Goal: Contribute content: Add original content to the website for others to see

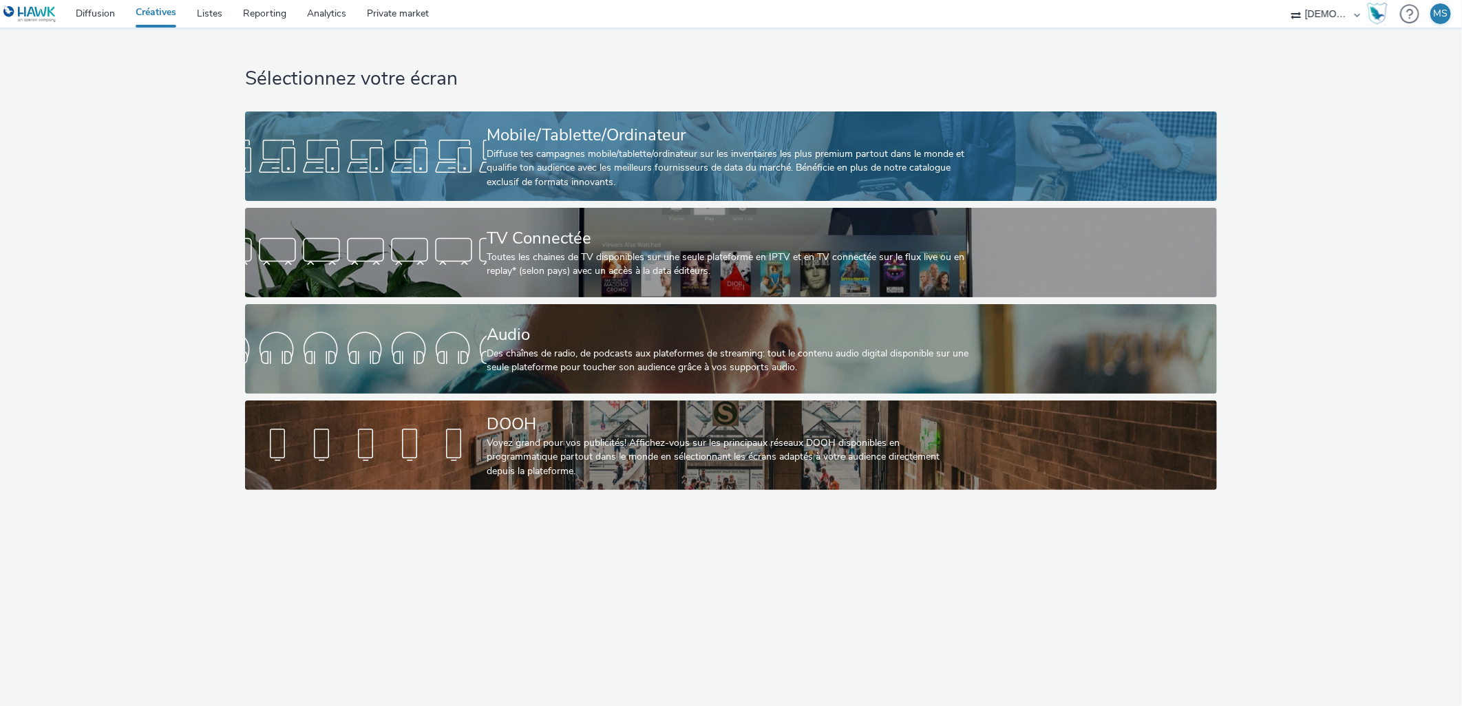
click at [586, 150] on div "Diffuse tes campagnes mobile/tablette/ordinateur sur les inventaires les plus p…" at bounding box center [728, 168] width 483 height 42
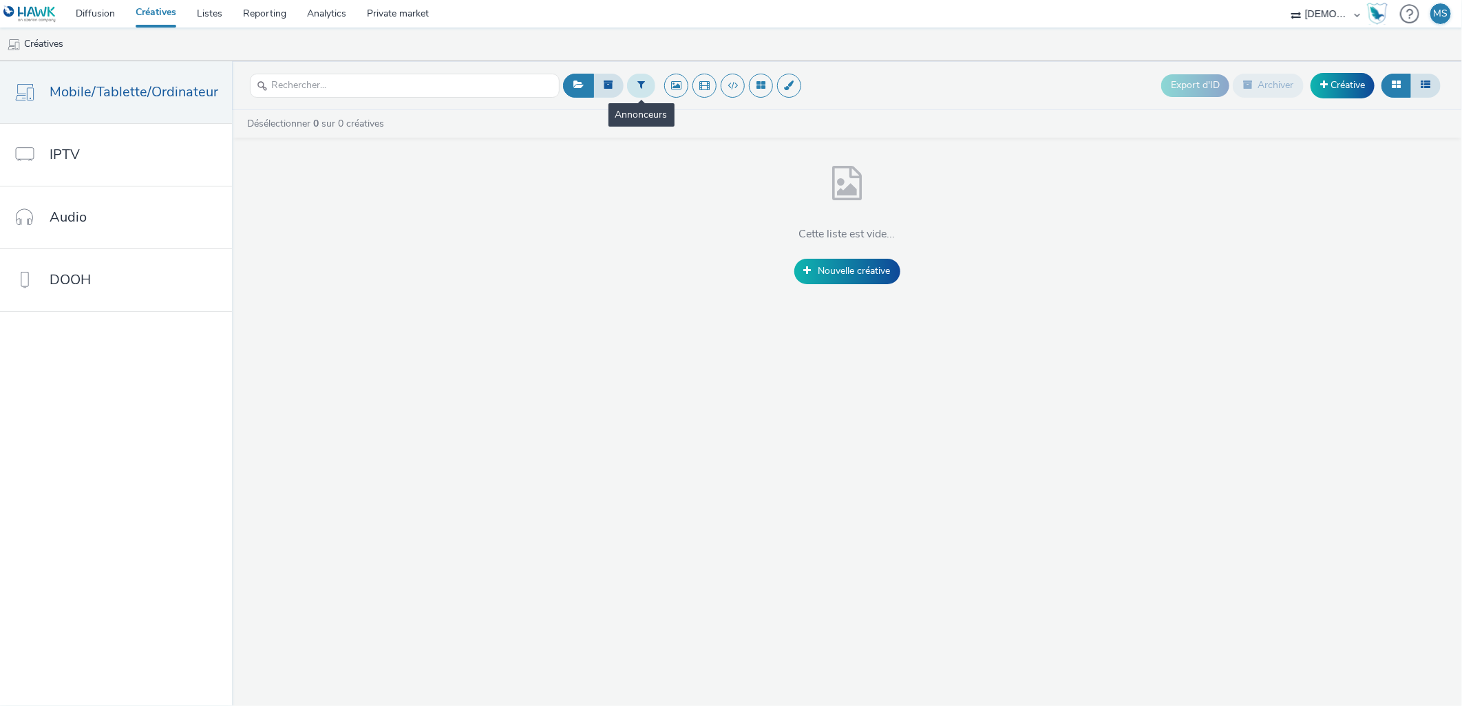
click at [641, 81] on button at bounding box center [641, 85] width 28 height 23
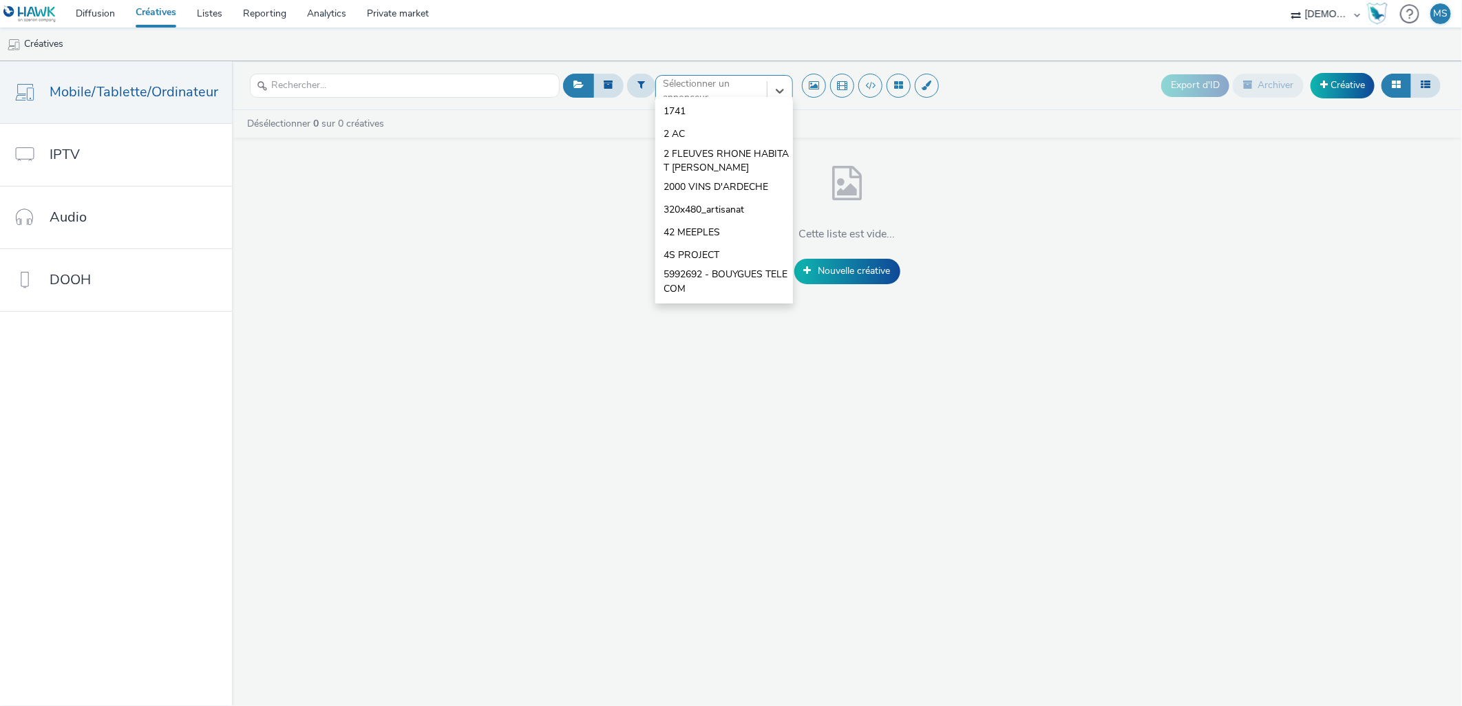
click at [683, 94] on div at bounding box center [711, 91] width 97 height 17
type input "SCCV"
click at [663, 94] on div at bounding box center [711, 91] width 97 height 17
type input "SCCV A"
click at [78, 14] on link "Diffusion" at bounding box center [95, 14] width 60 height 28
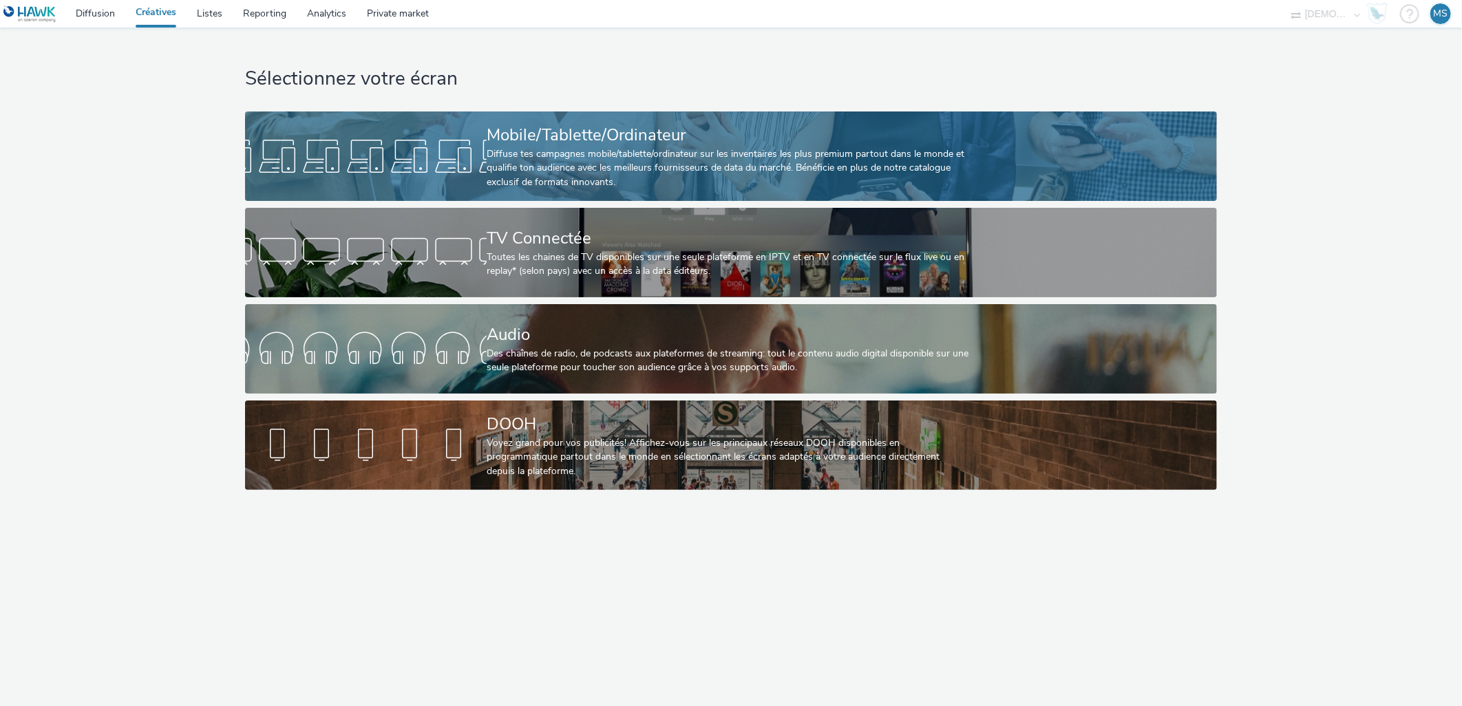
click at [787, 151] on div "Diffuse tes campagnes mobile/tablette/ordinateur sur les inventaires les plus p…" at bounding box center [728, 168] width 483 height 42
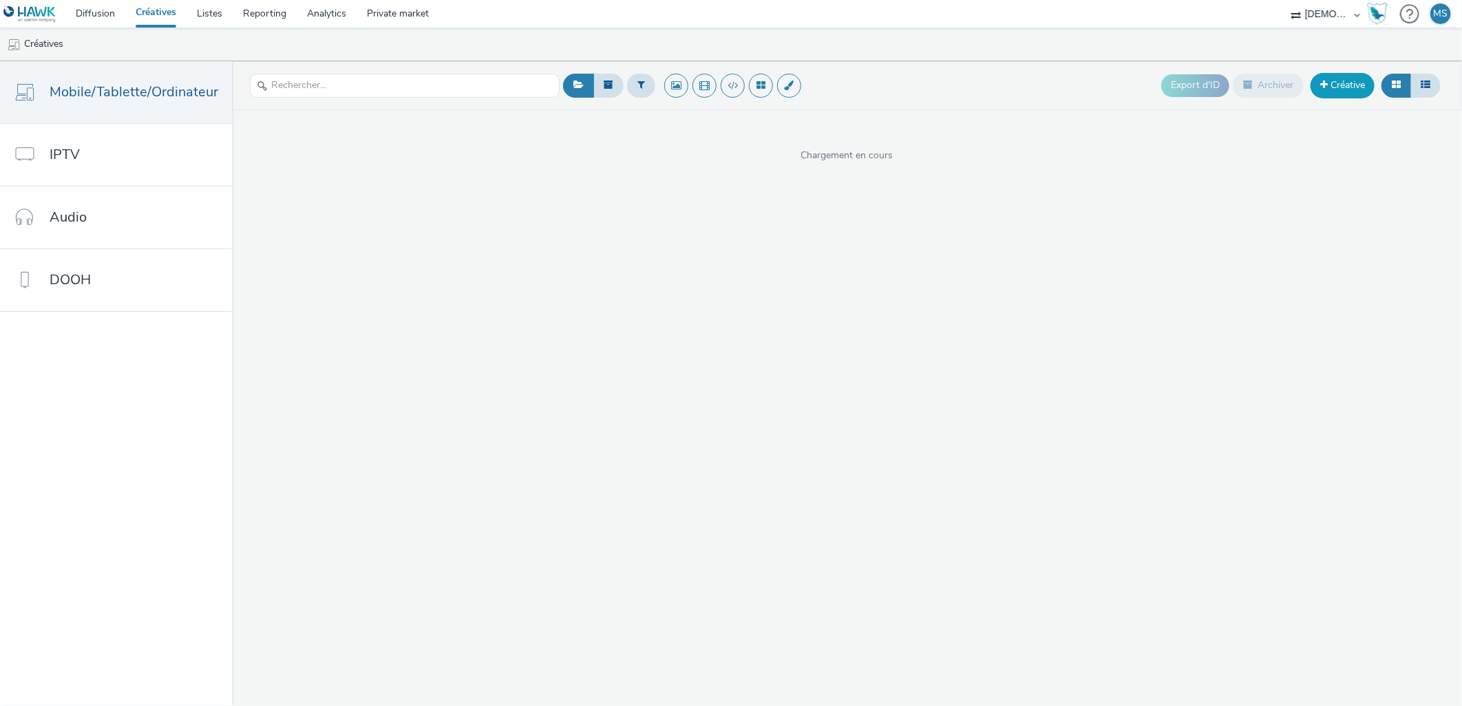
click at [1342, 86] on link "Créative" at bounding box center [1342, 85] width 64 height 25
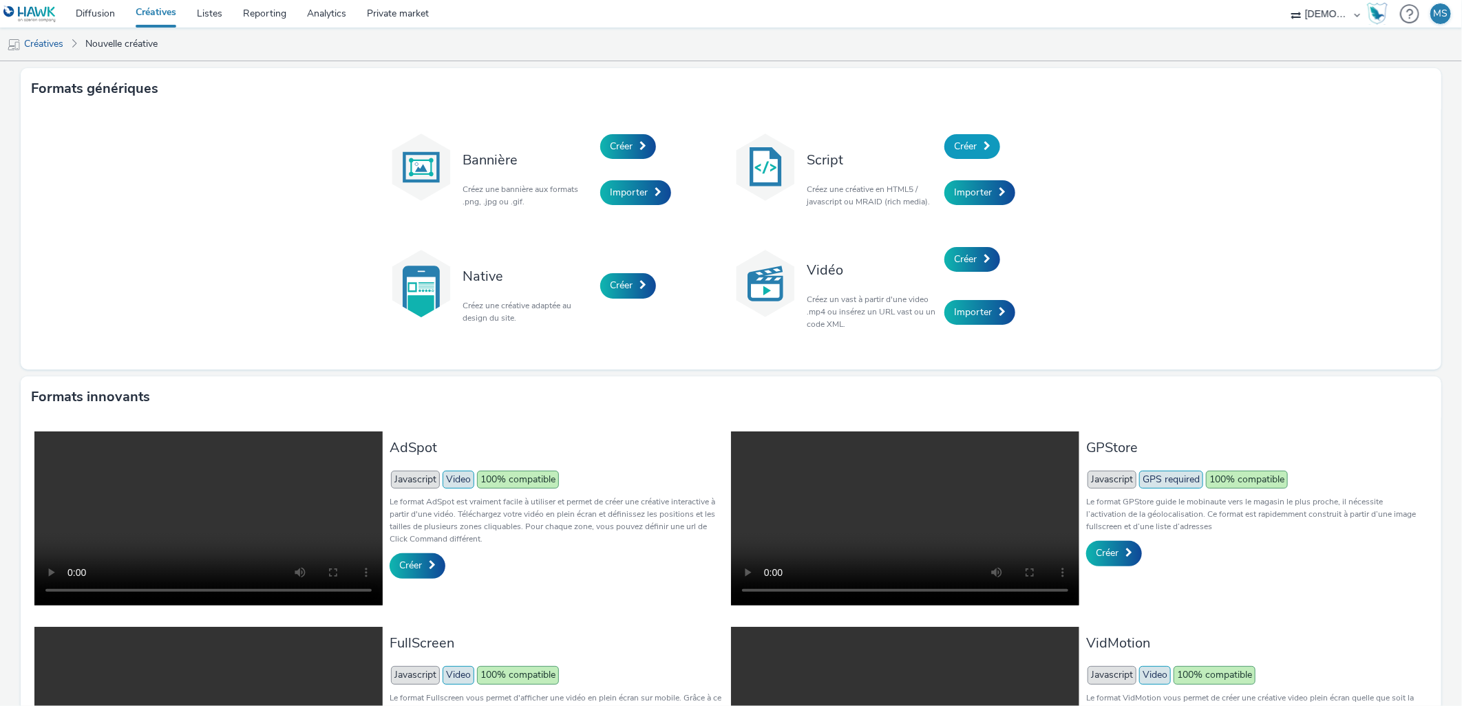
click at [983, 141] on span at bounding box center [986, 146] width 7 height 10
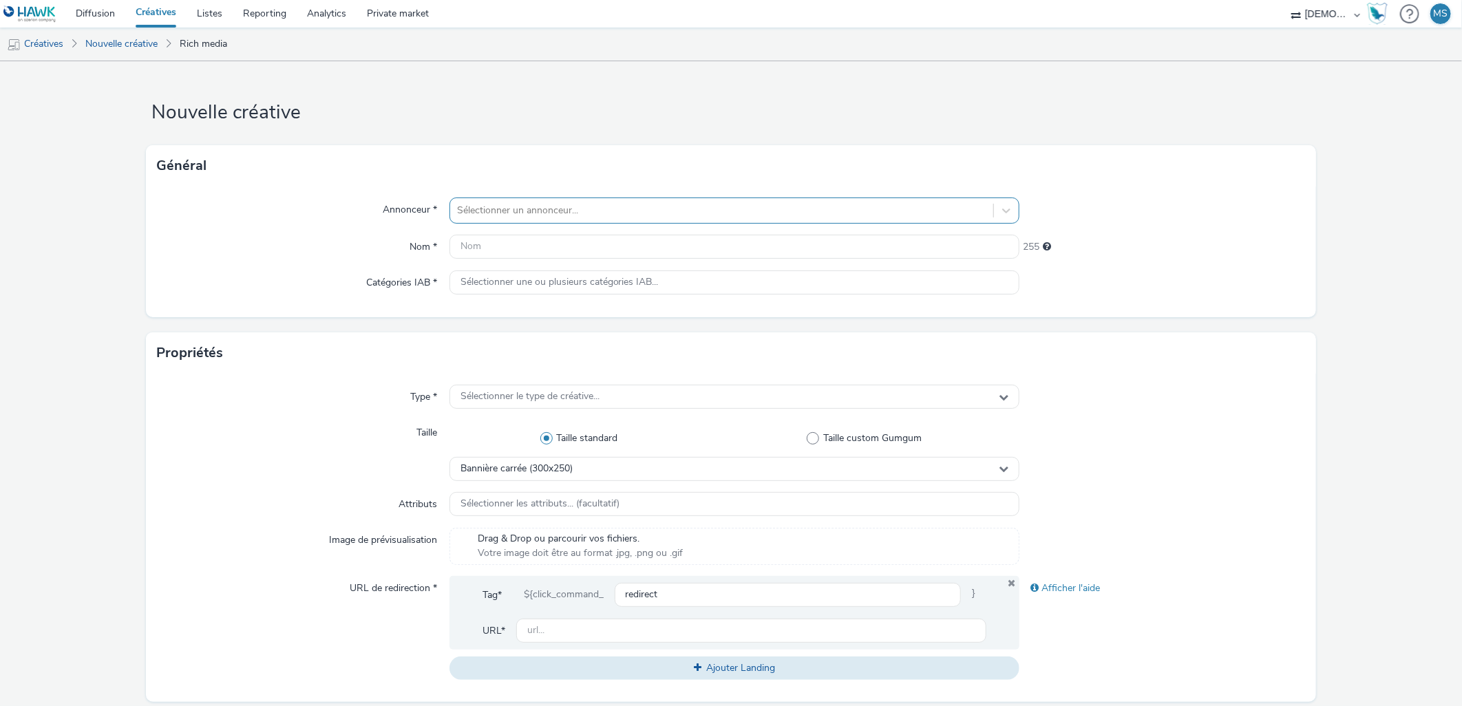
click at [532, 202] on div at bounding box center [722, 210] width 530 height 17
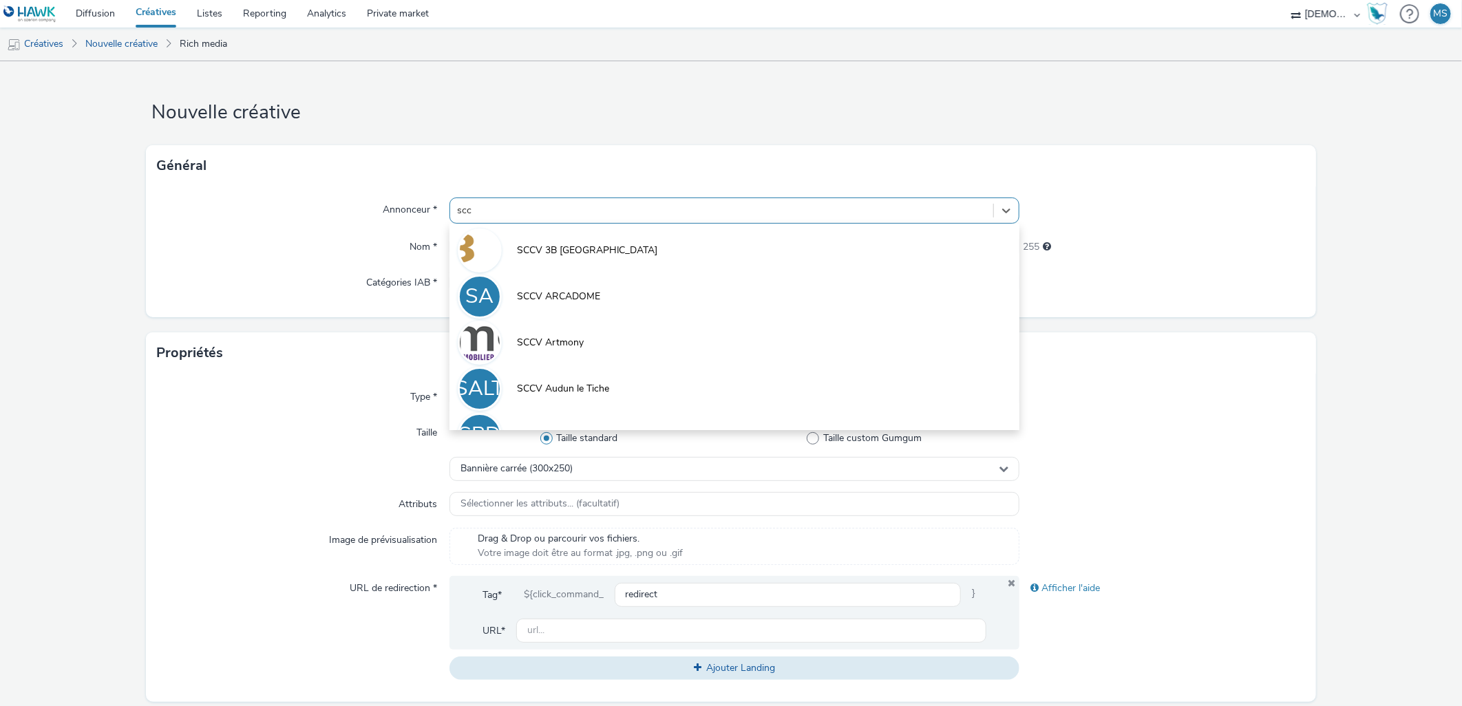
type input "sccv"
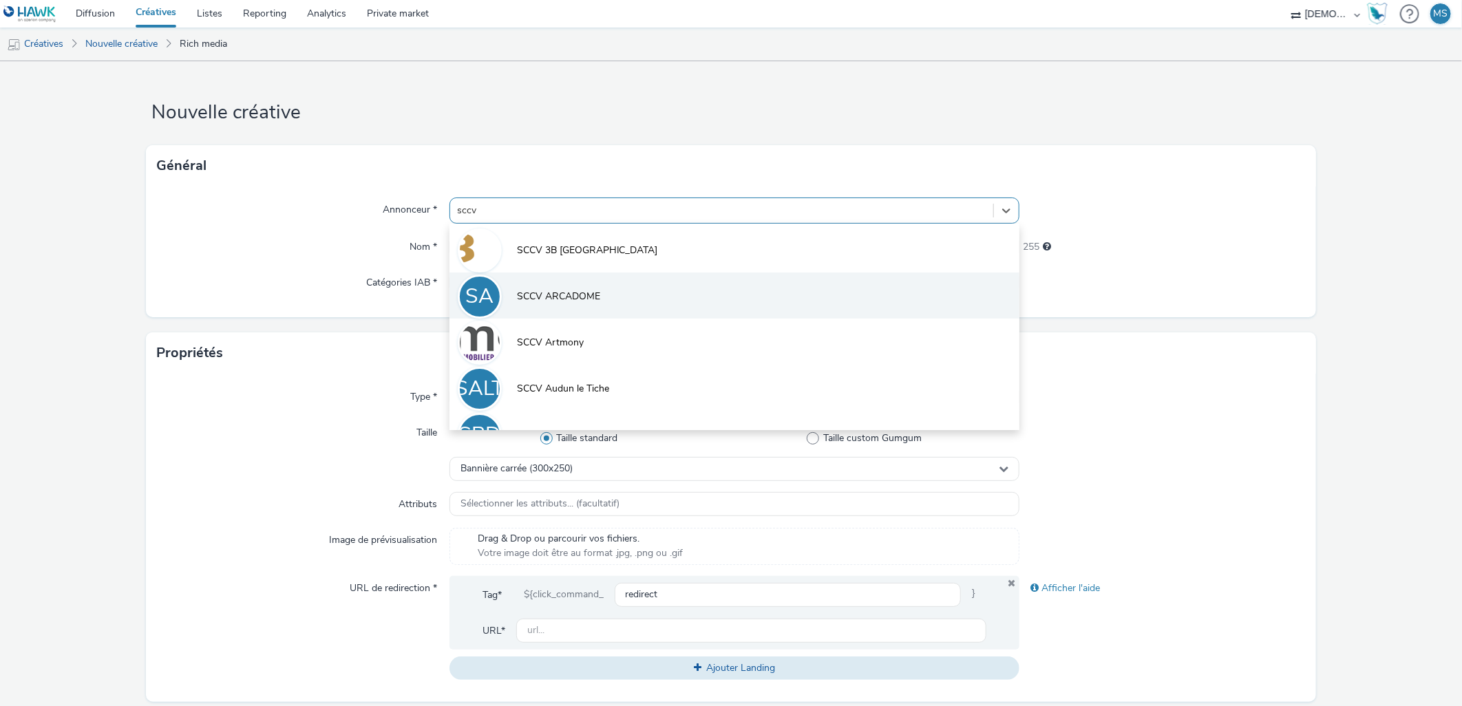
click at [568, 303] on span "SCCV ARCADOME" at bounding box center [558, 297] width 83 height 14
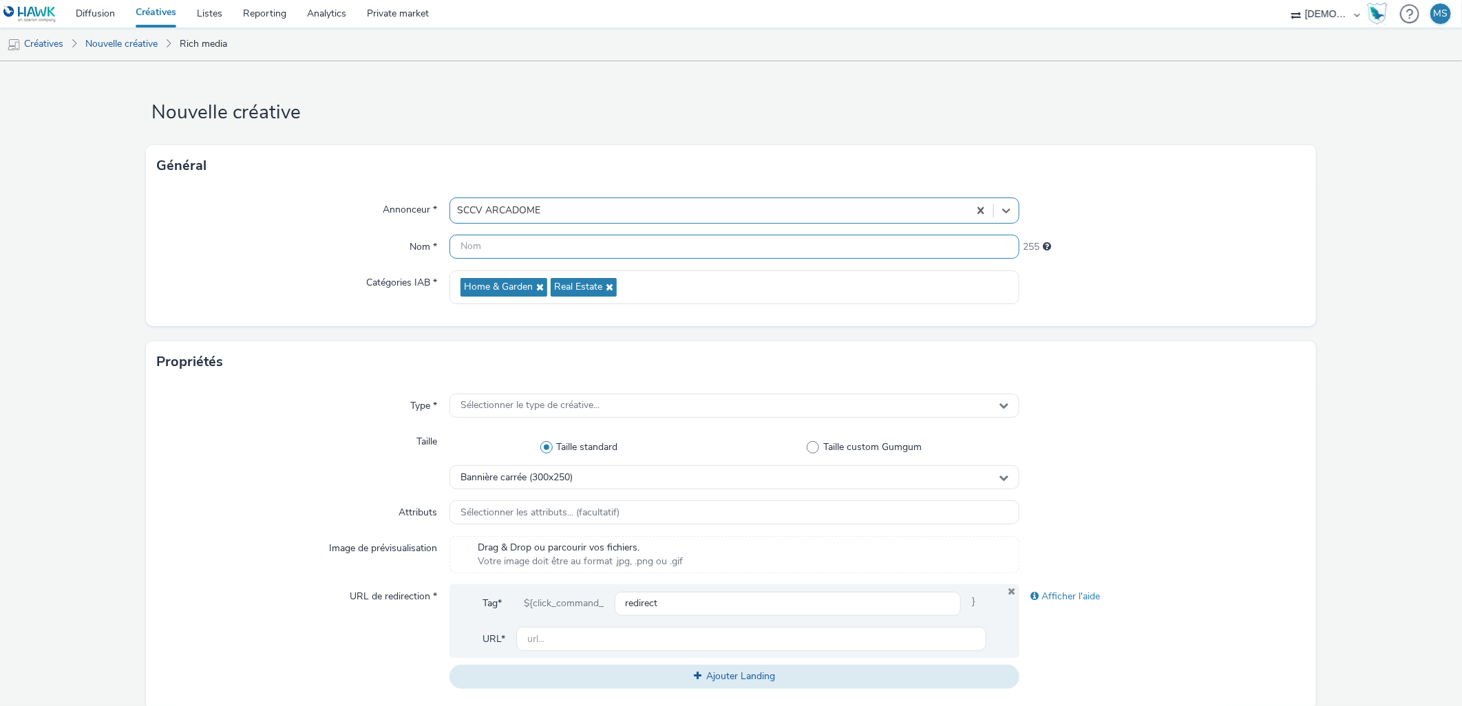
click at [539, 250] on input "text" at bounding box center [734, 247] width 570 height 24
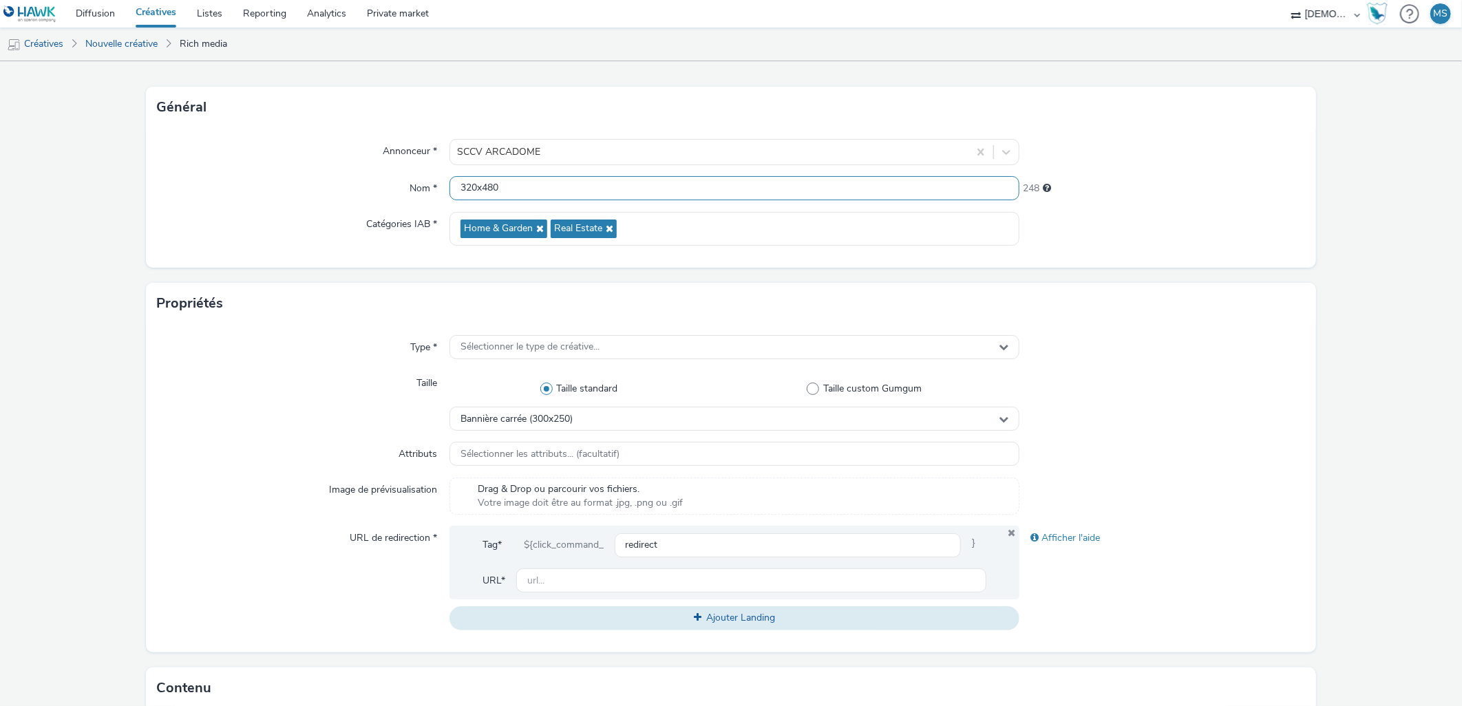
scroll to position [76, 0]
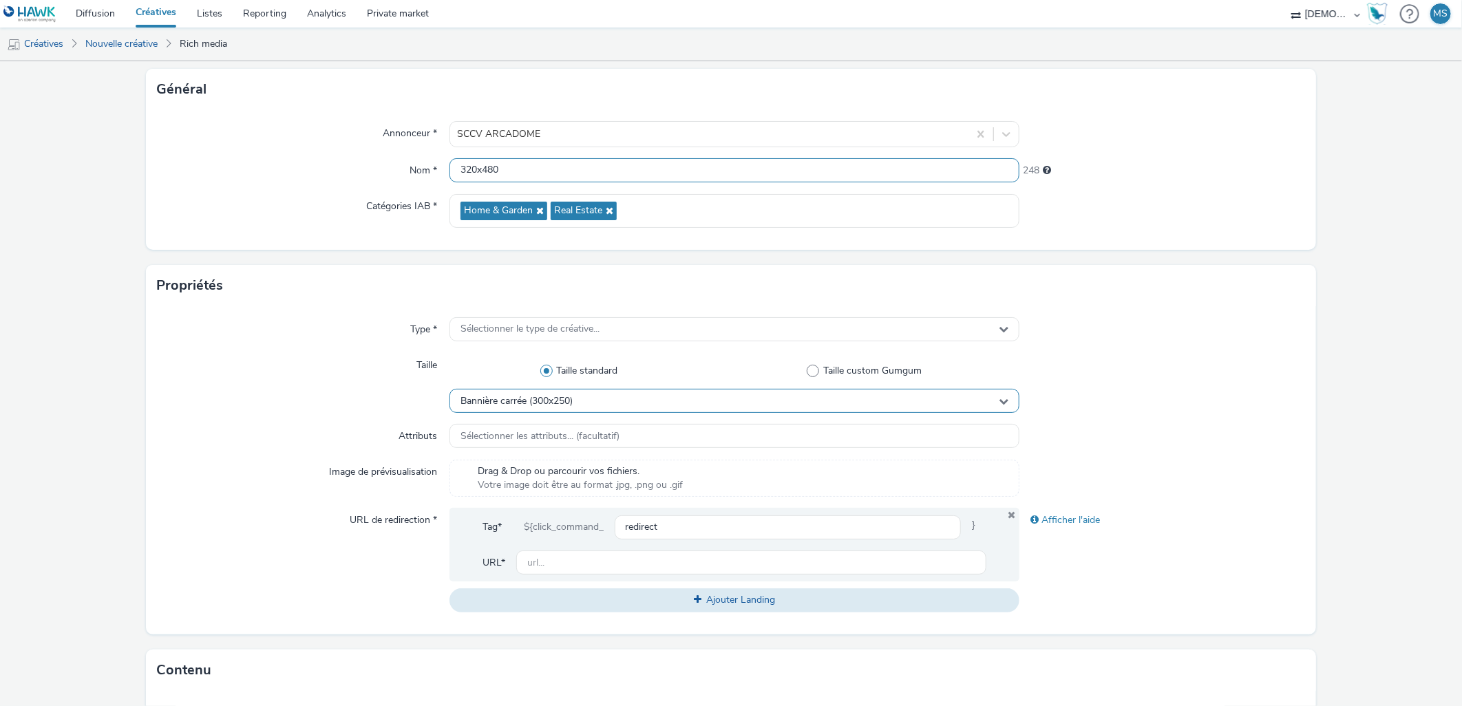
type input "320x480"
click at [542, 409] on div "Bannière carrée (300x250)" at bounding box center [734, 401] width 570 height 24
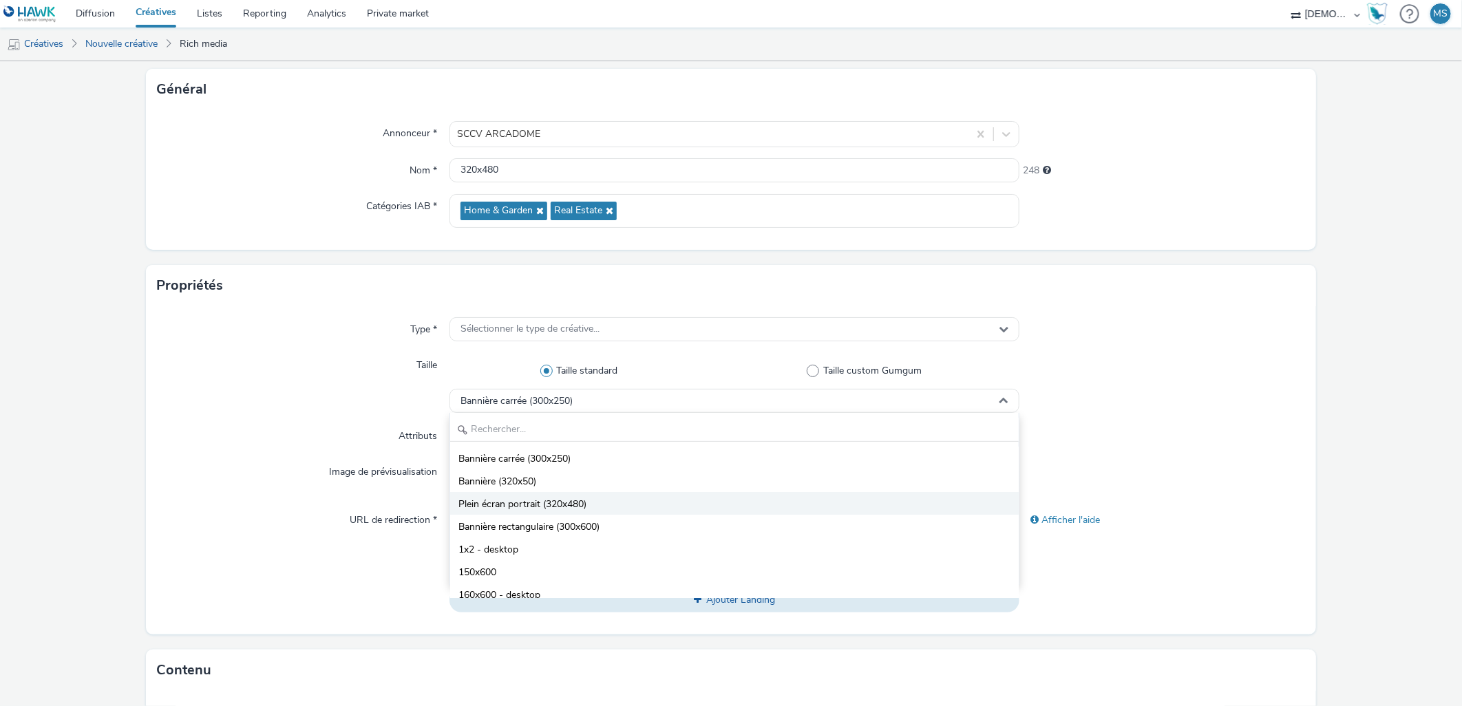
click at [542, 504] on span "Plein écran portrait (320x480)" at bounding box center [522, 505] width 128 height 14
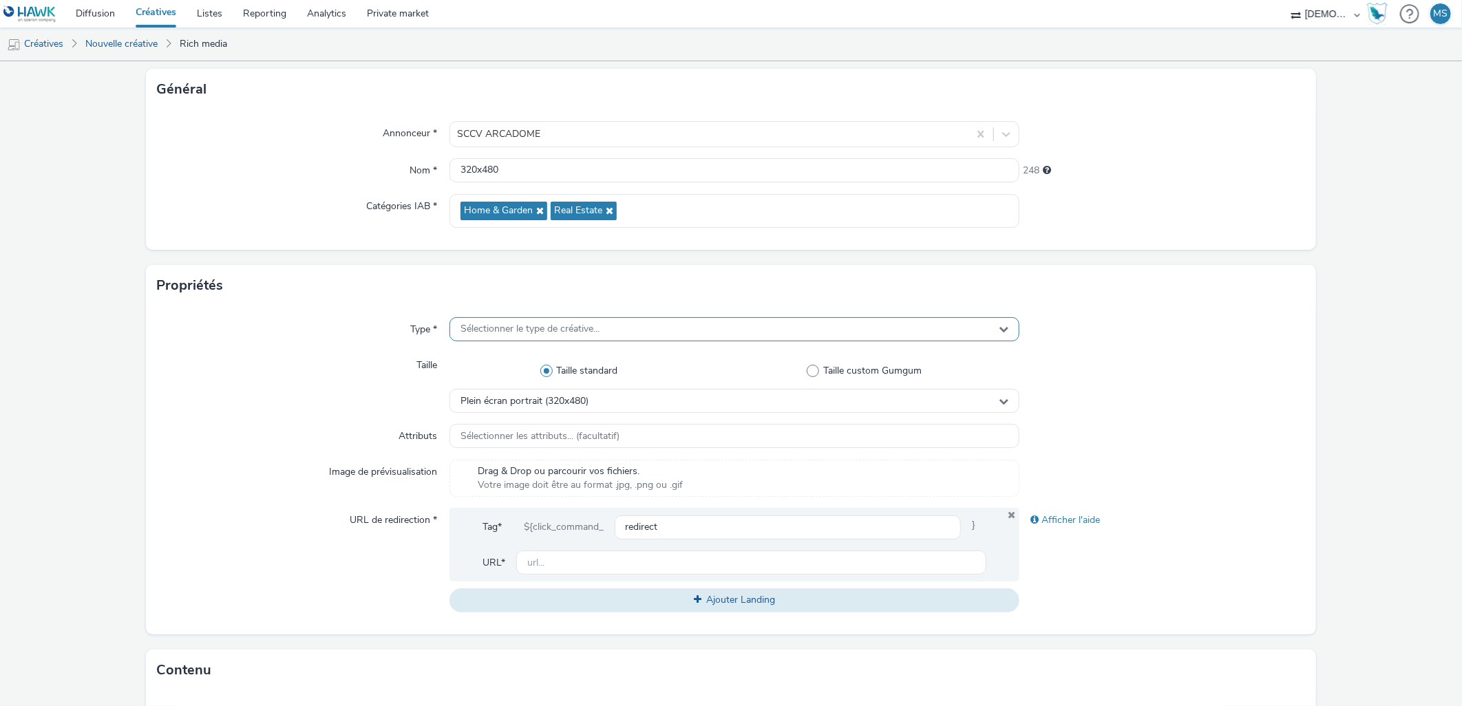
click at [487, 326] on span "Sélectionner le type de créative..." at bounding box center [529, 329] width 139 height 12
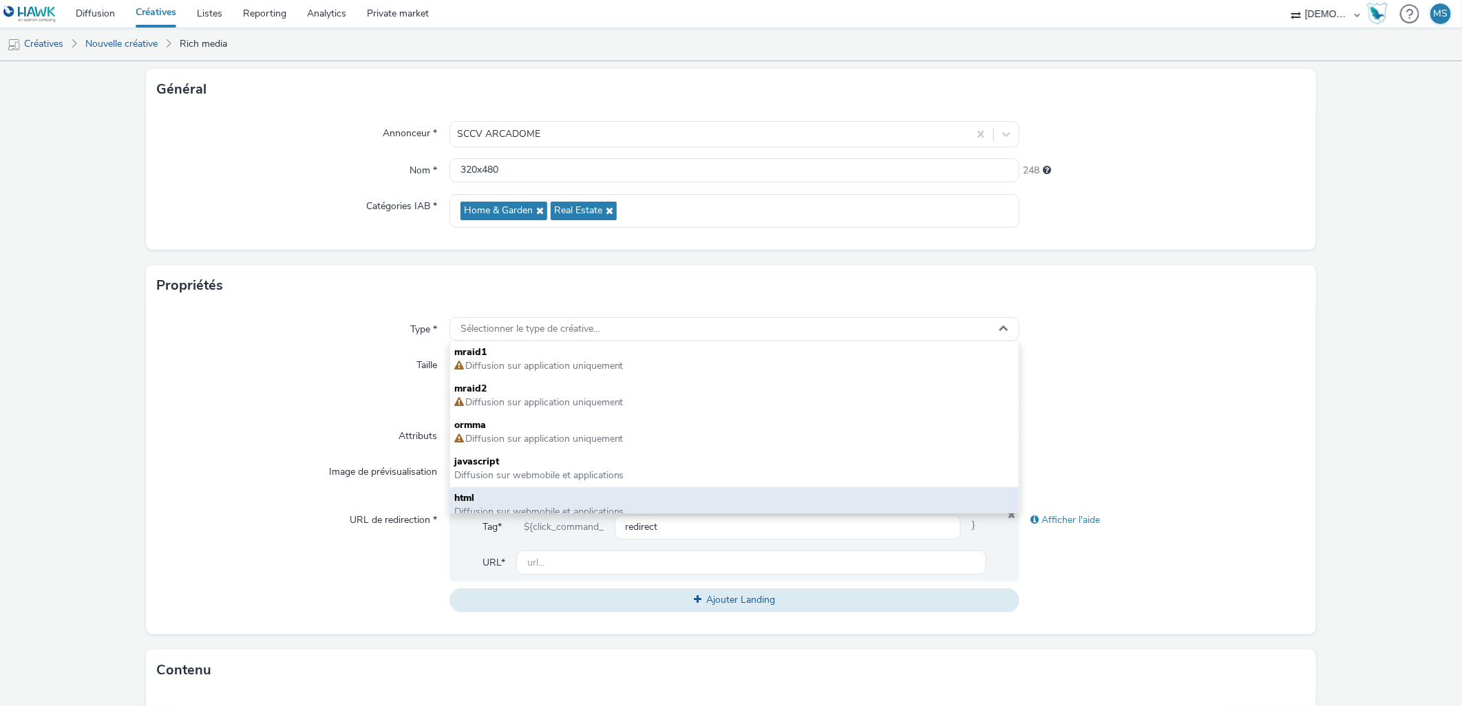
click at [520, 489] on div "html Diffusion sur webmobile et applications" at bounding box center [734, 505] width 569 height 36
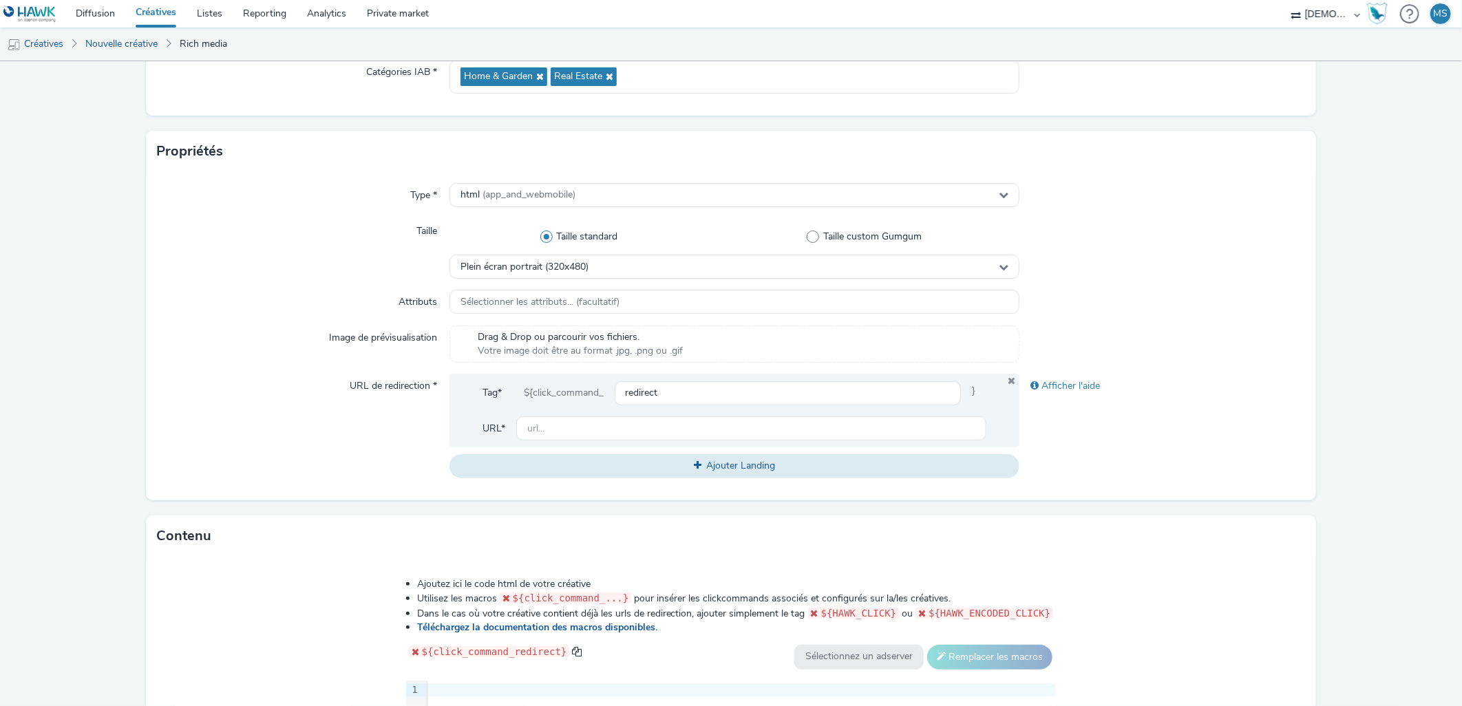
scroll to position [229, 0]
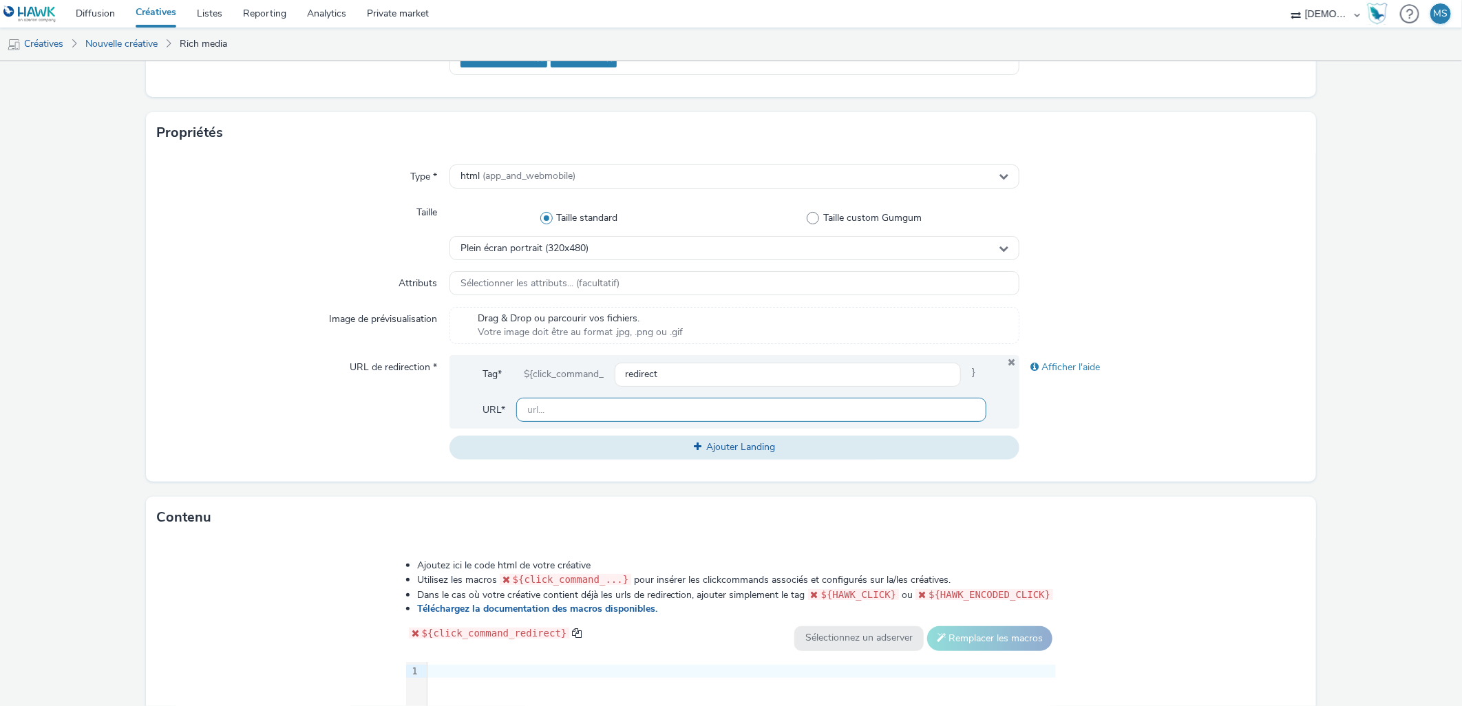
click at [679, 406] on input "text" at bounding box center [751, 410] width 471 height 24
paste input "[URL][DOMAIN_NAME]"
drag, startPoint x: 632, startPoint y: 407, endPoint x: 386, endPoint y: 383, distance: 246.9
click at [386, 383] on div "URL de redirection * Tag* ${click_command_ redirect } URL* [URL][DOMAIN_NAME] A…" at bounding box center [730, 407] width 1147 height 104
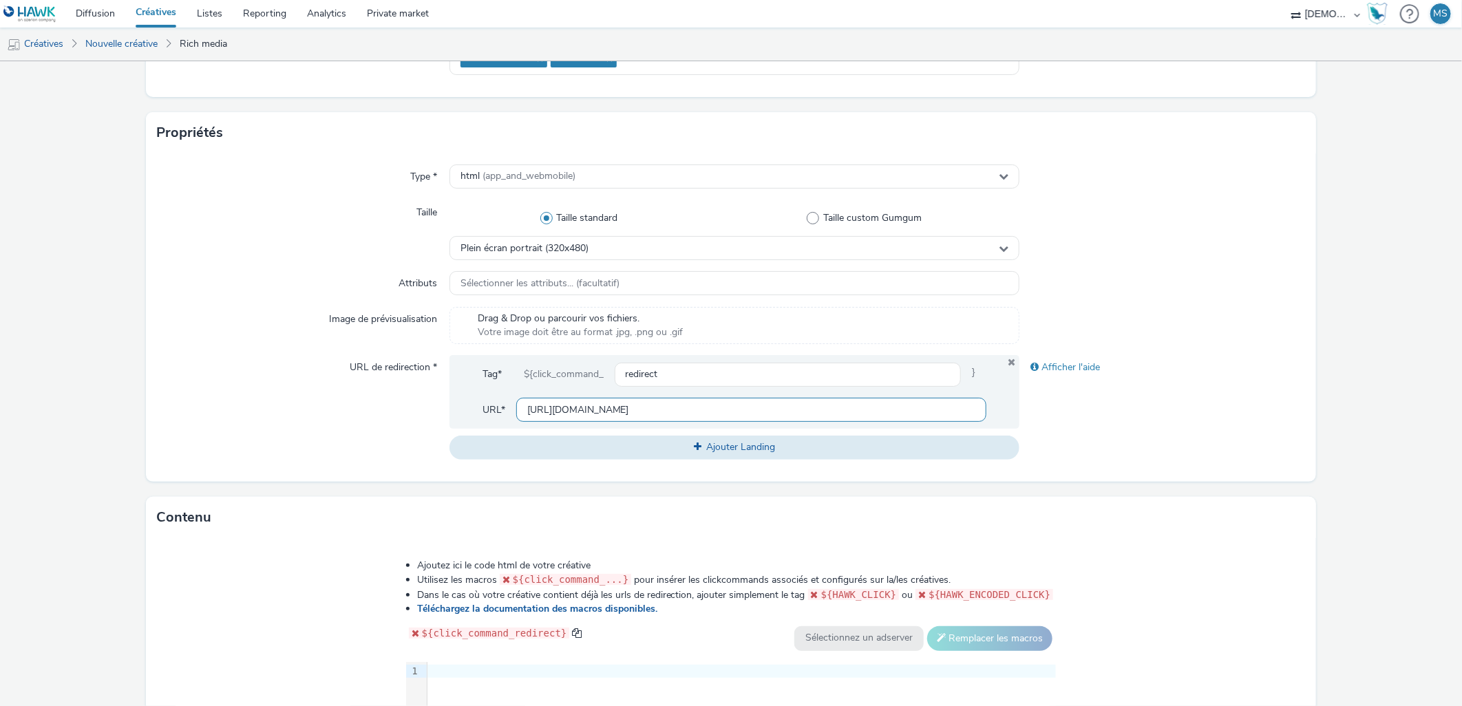
type input "[URL][DOMAIN_NAME]"
click at [318, 466] on div "Type * html (app_and_webmobile) Taille Taille standard Taille custom Gumgum Ple…" at bounding box center [730, 317] width 1169 height 328
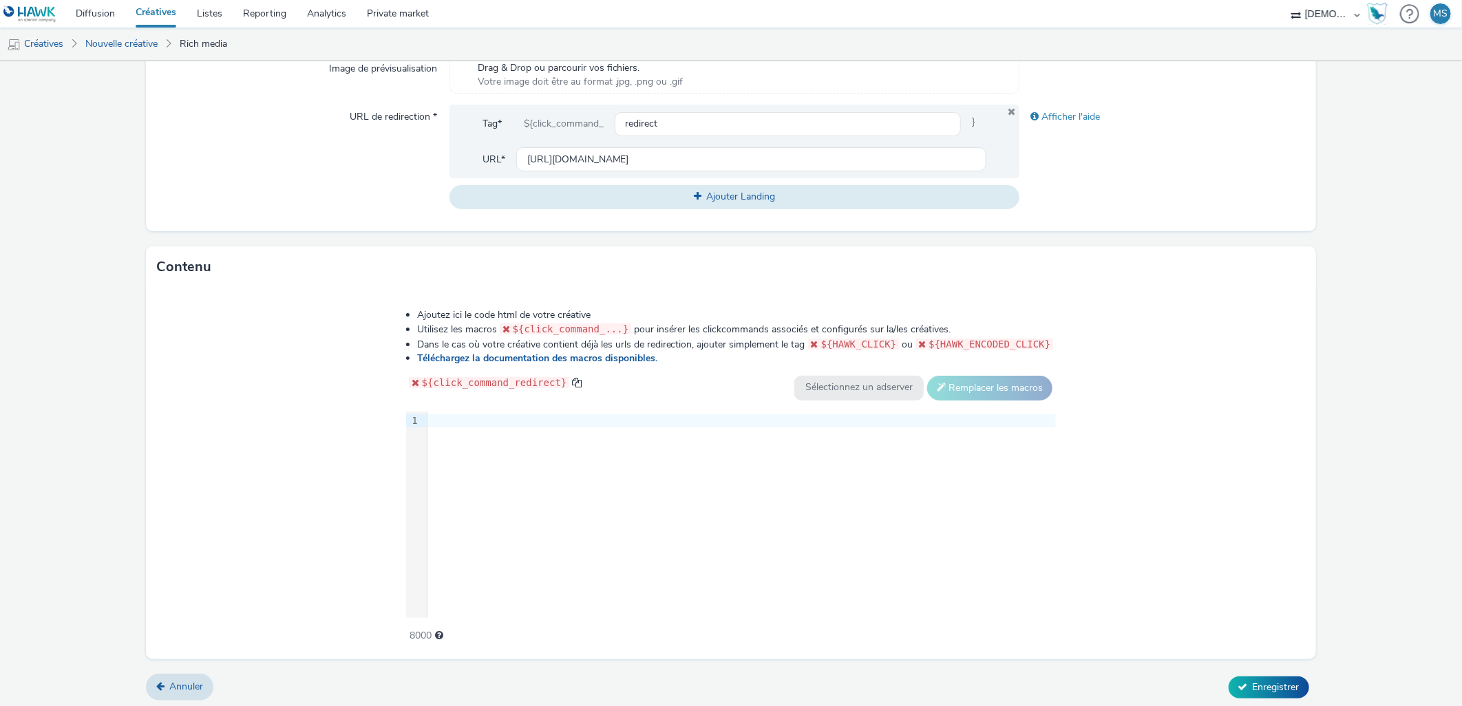
click at [612, 538] on div "9 1 ›" at bounding box center [731, 515] width 650 height 206
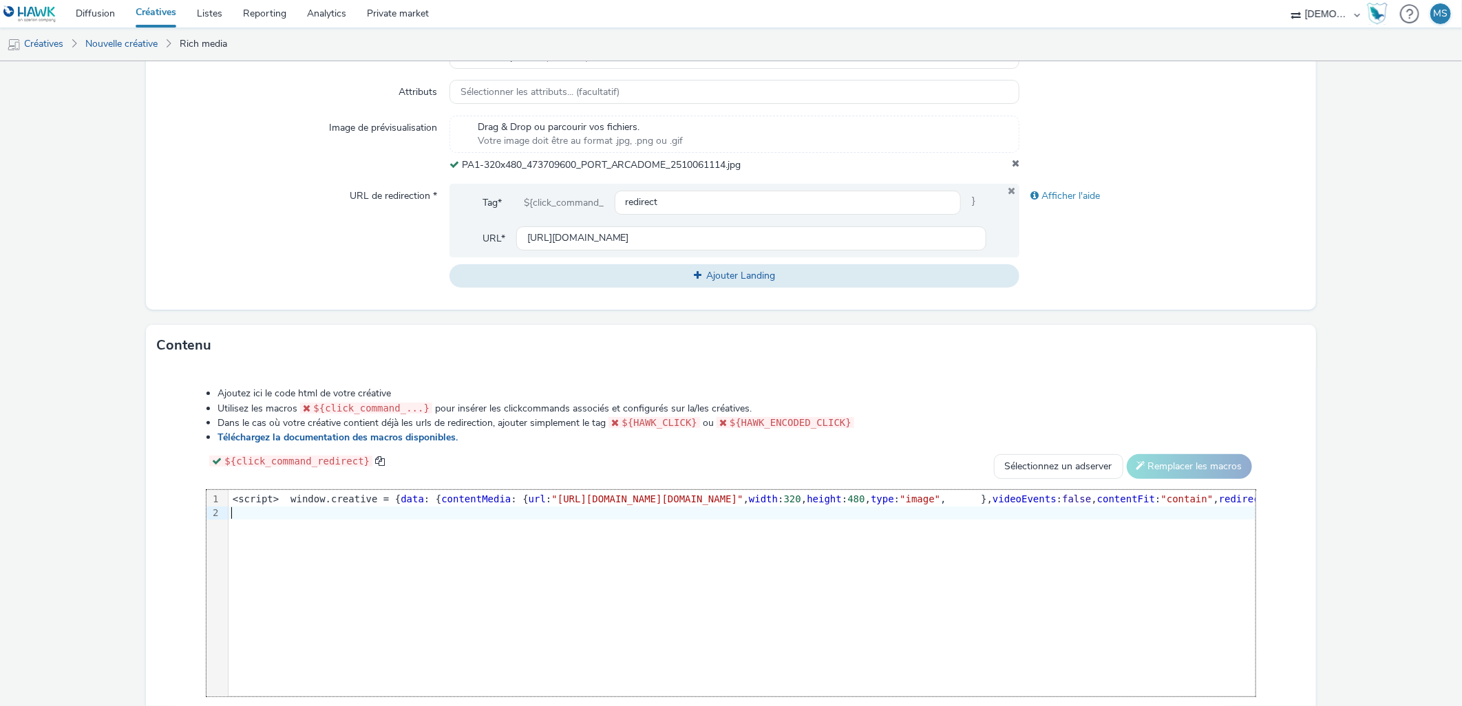
scroll to position [500, 0]
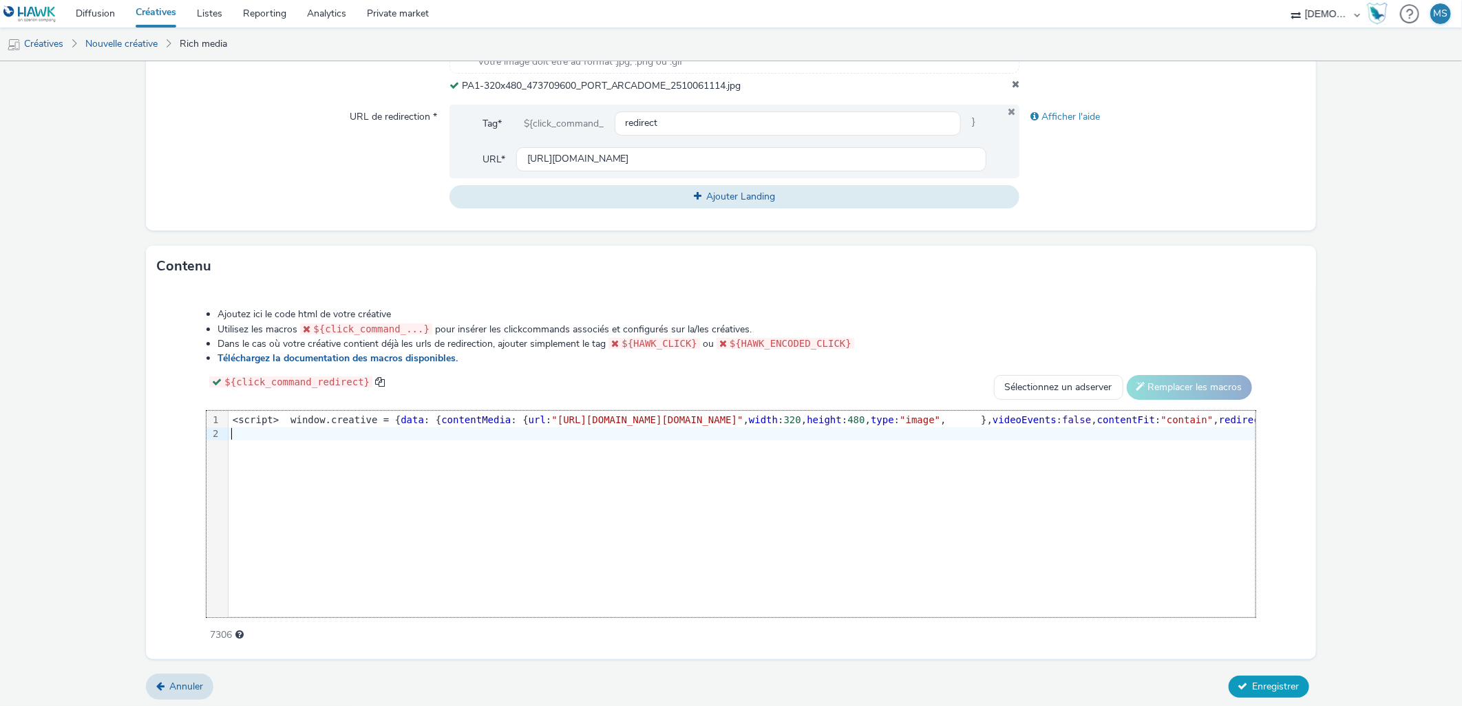
click at [1270, 676] on button "Enregistrer" at bounding box center [1268, 687] width 81 height 22
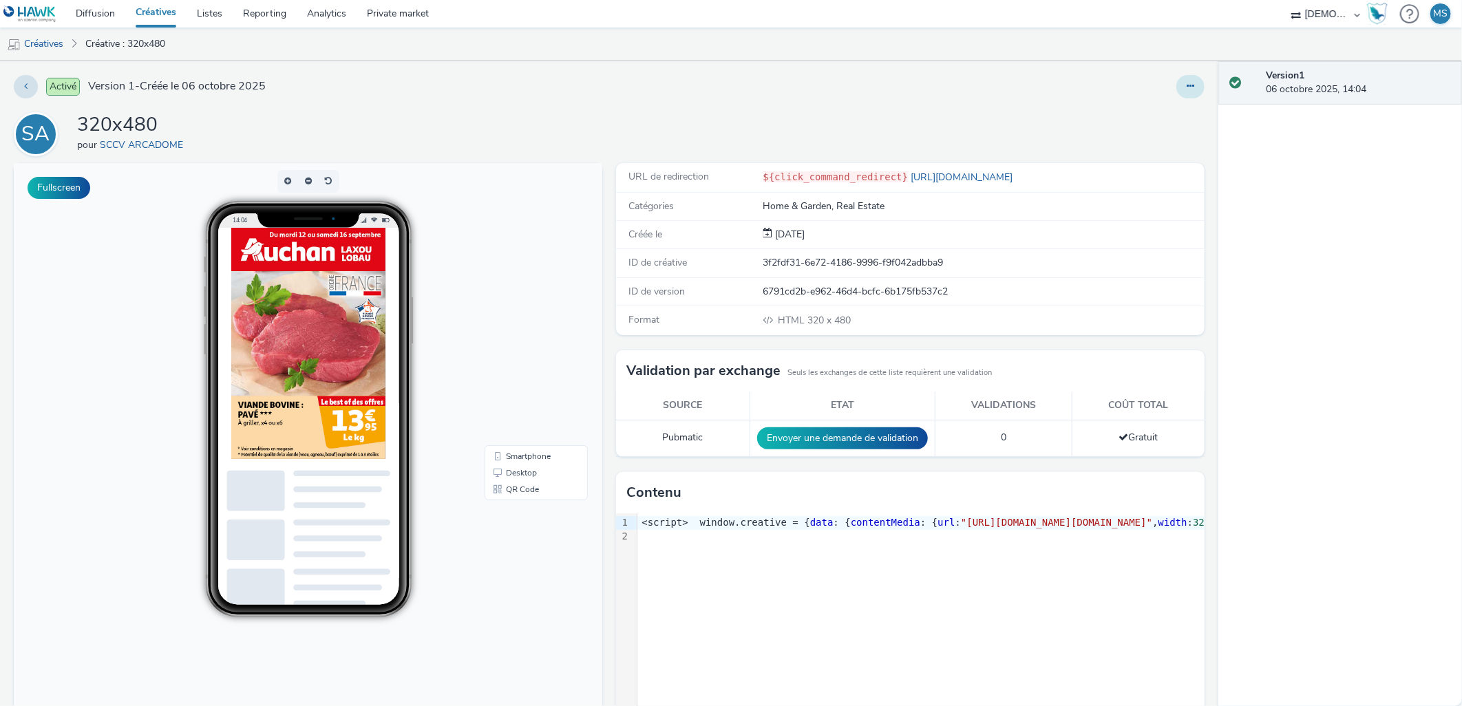
click at [1186, 87] on icon at bounding box center [1190, 86] width 8 height 10
click at [1138, 115] on link "Modifier" at bounding box center [1152, 114] width 103 height 28
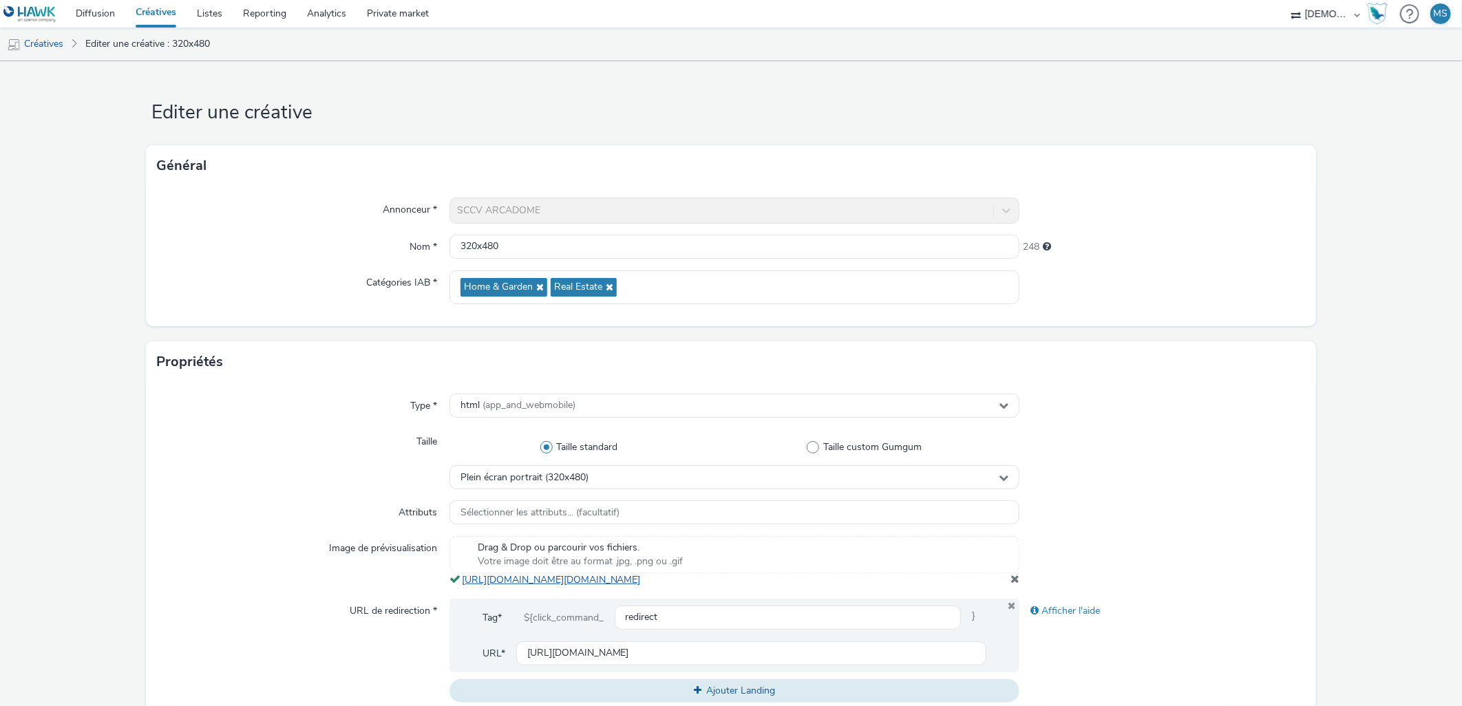
drag, startPoint x: 596, startPoint y: 586, endPoint x: 584, endPoint y: 594, distance: 14.3
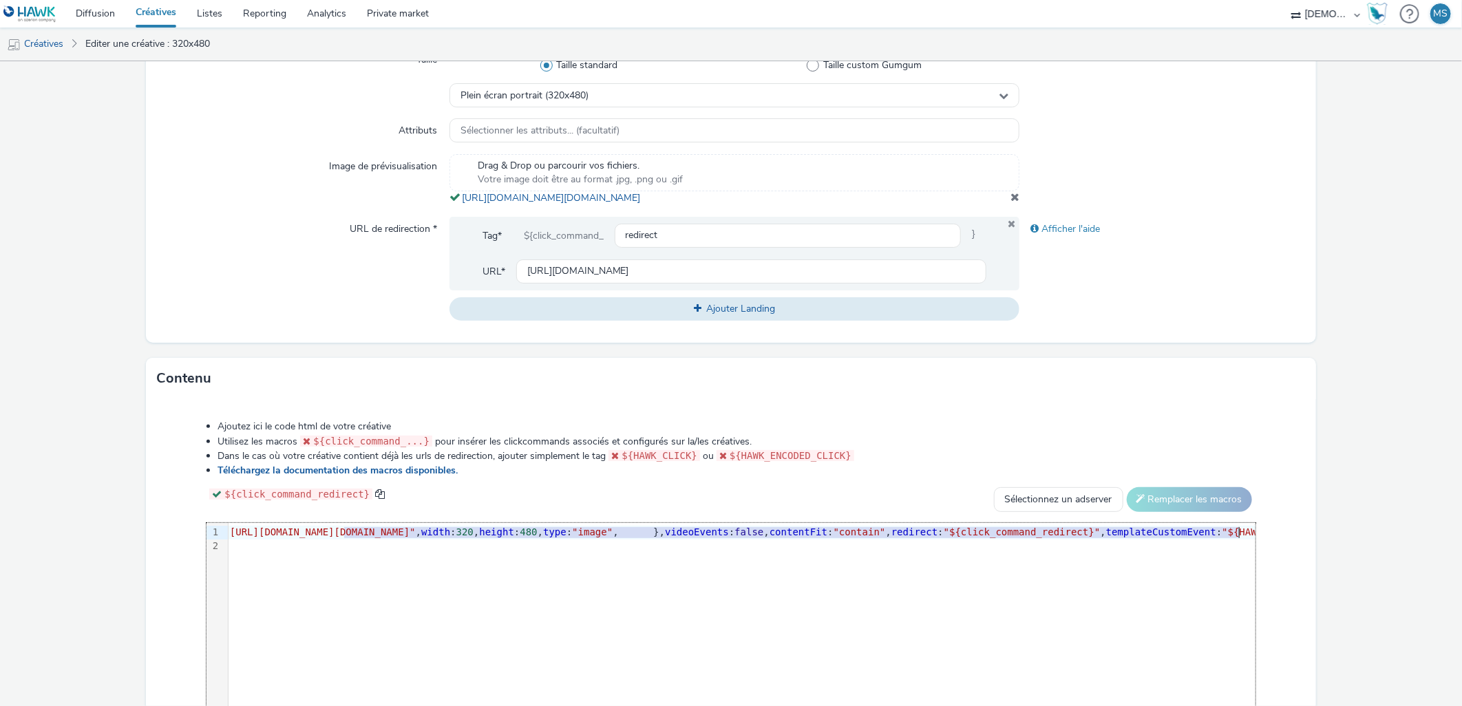
scroll to position [0, 352]
drag, startPoint x: 668, startPoint y: 542, endPoint x: 1160, endPoint y: 545, distance: 492.1
click at [391, 537] on span ""[URL][DOMAIN_NAME][DOMAIN_NAME]"" at bounding box center [295, 531] width 191 height 11
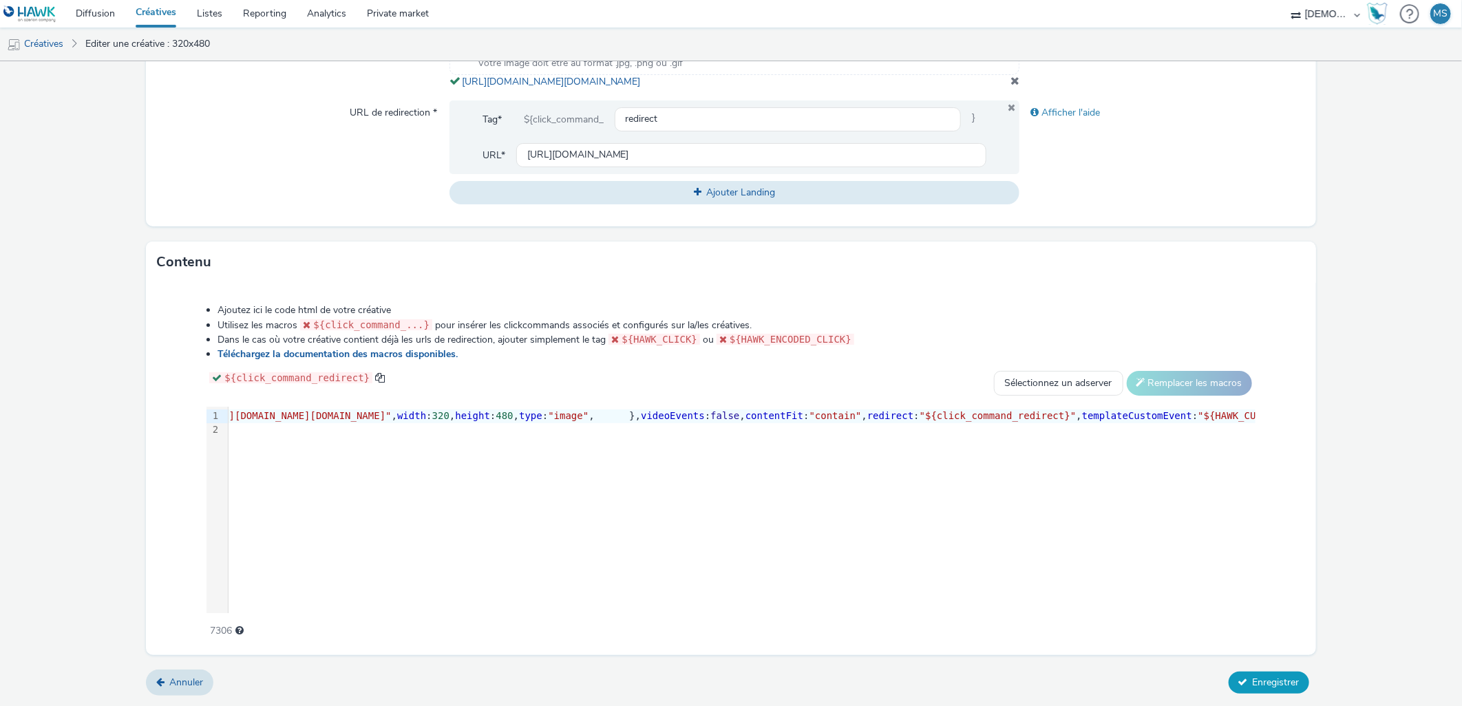
click at [1287, 692] on button "Enregistrer" at bounding box center [1268, 683] width 81 height 22
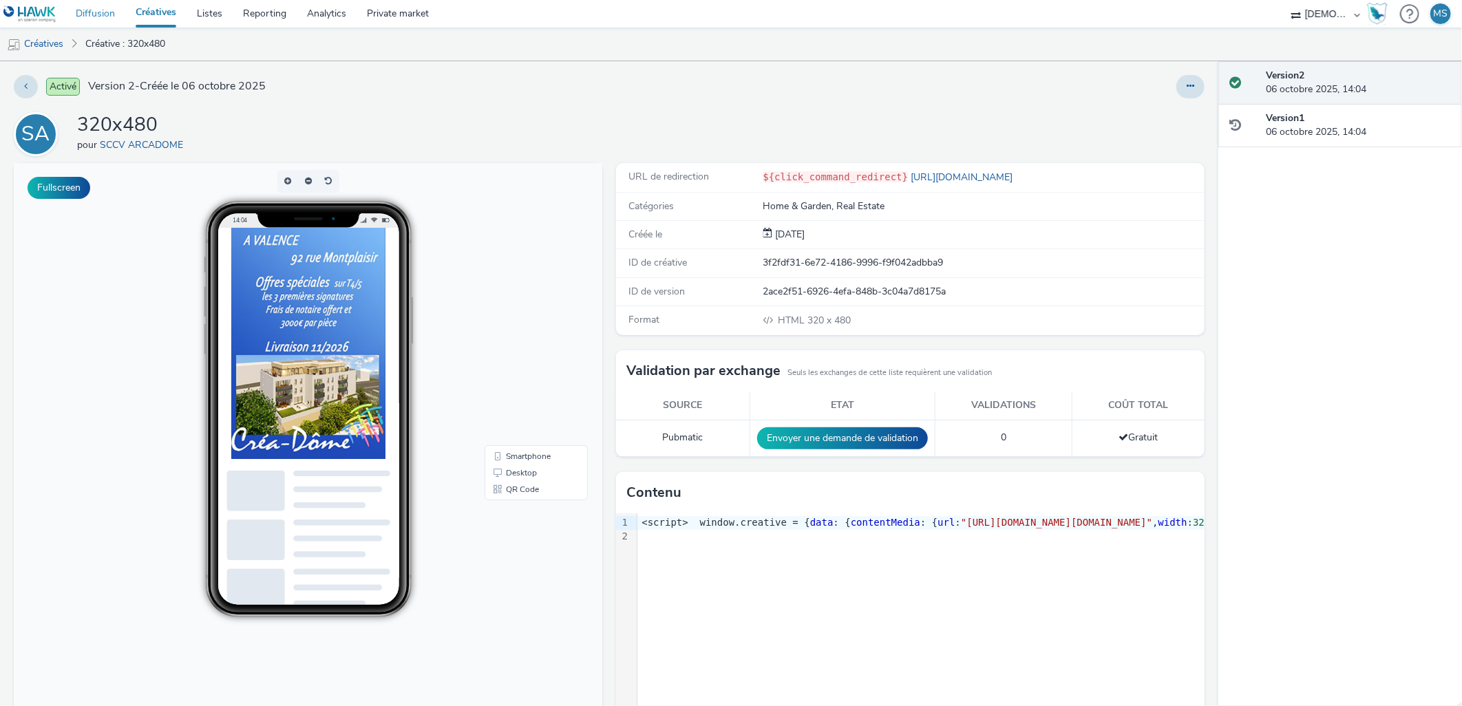
click at [91, 12] on link "Diffusion" at bounding box center [95, 14] width 60 height 28
